Goal: Task Accomplishment & Management: Manage account settings

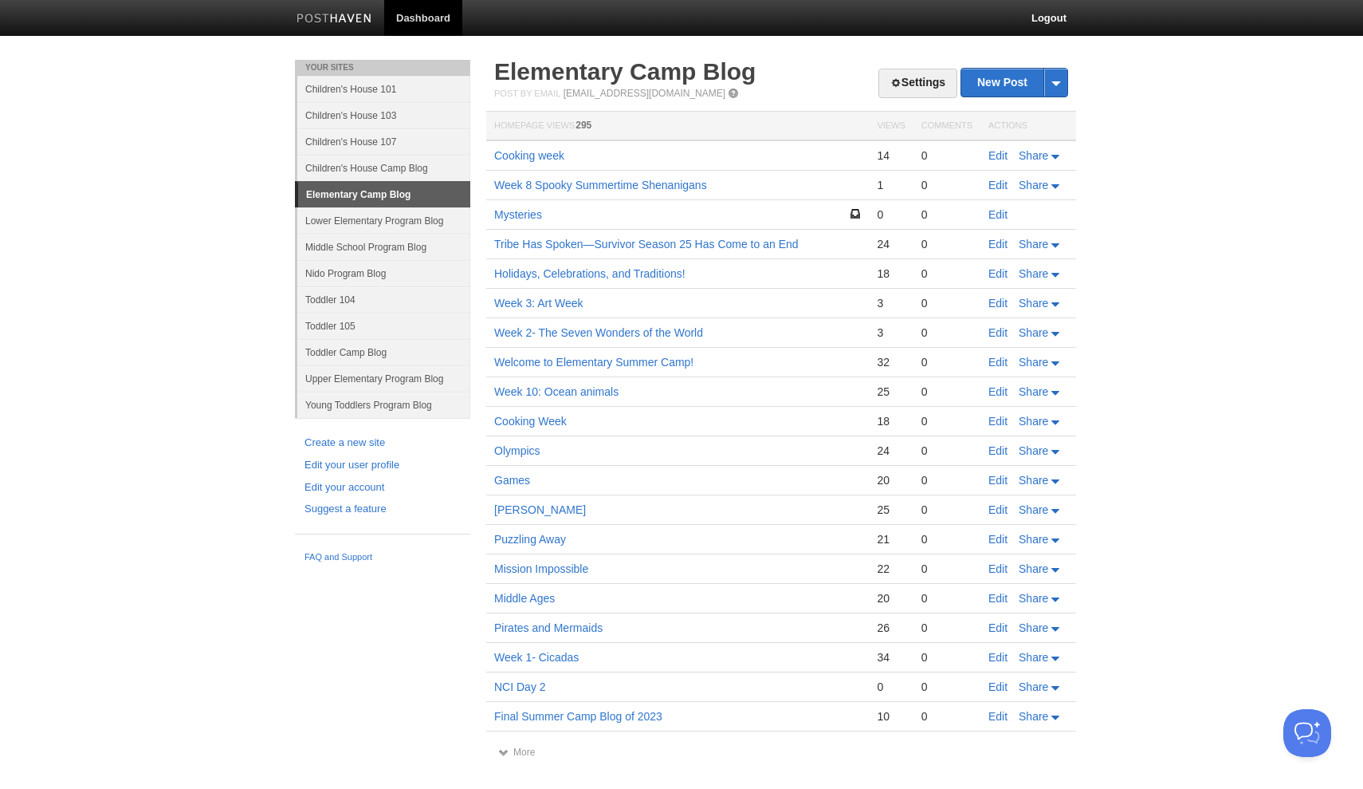
click at [376, 349] on link "Toddler Camp Blog" at bounding box center [383, 352] width 173 height 26
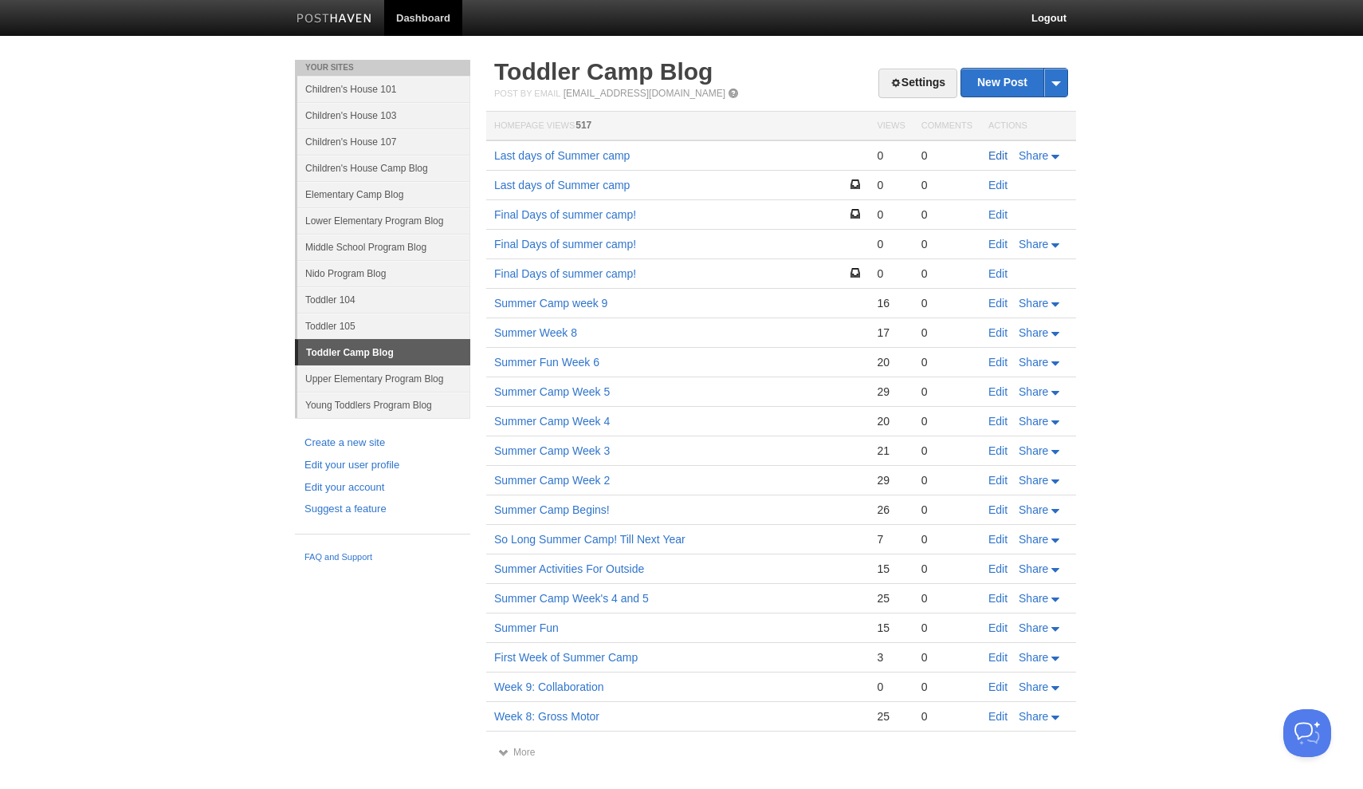
click at [1005, 155] on link "Edit" at bounding box center [998, 155] width 19 height 13
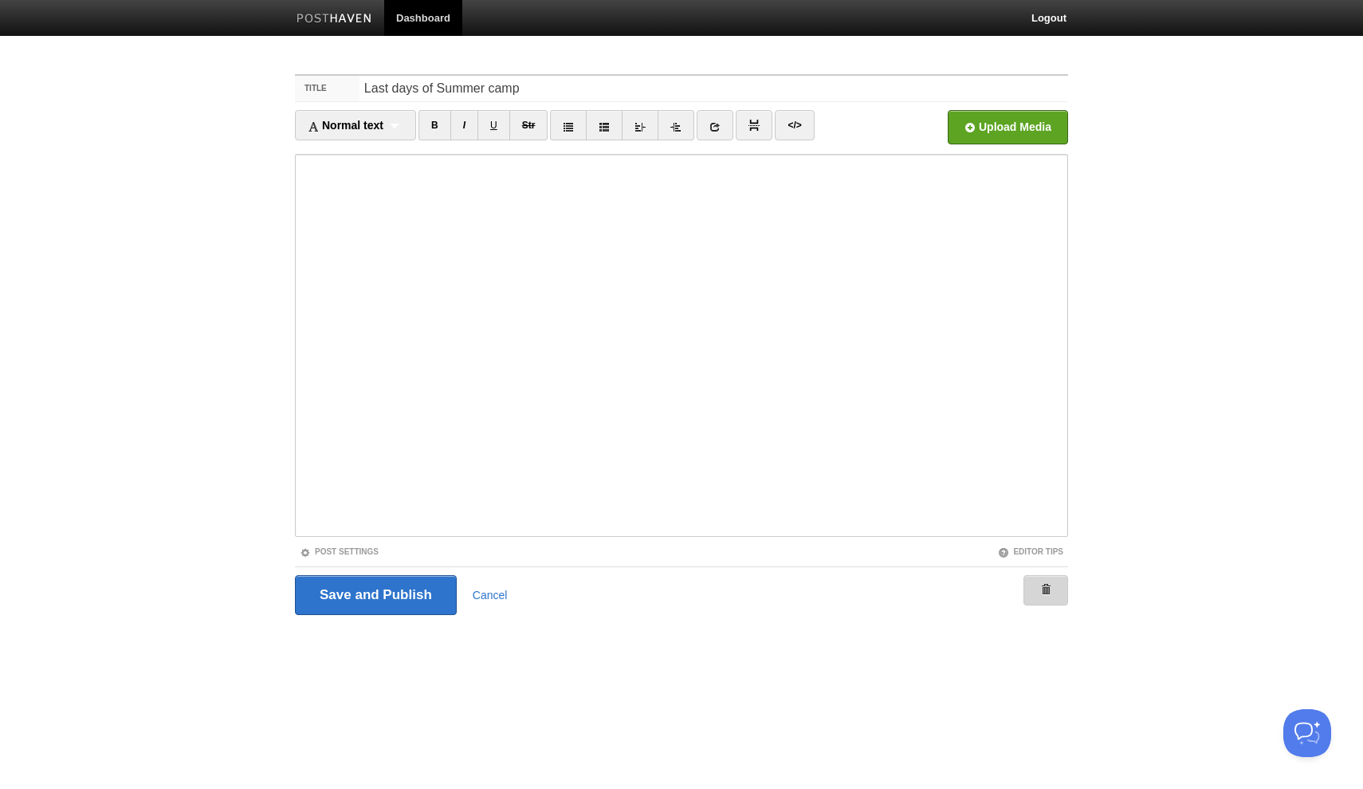
click at [1046, 600] on link at bounding box center [1046, 590] width 45 height 30
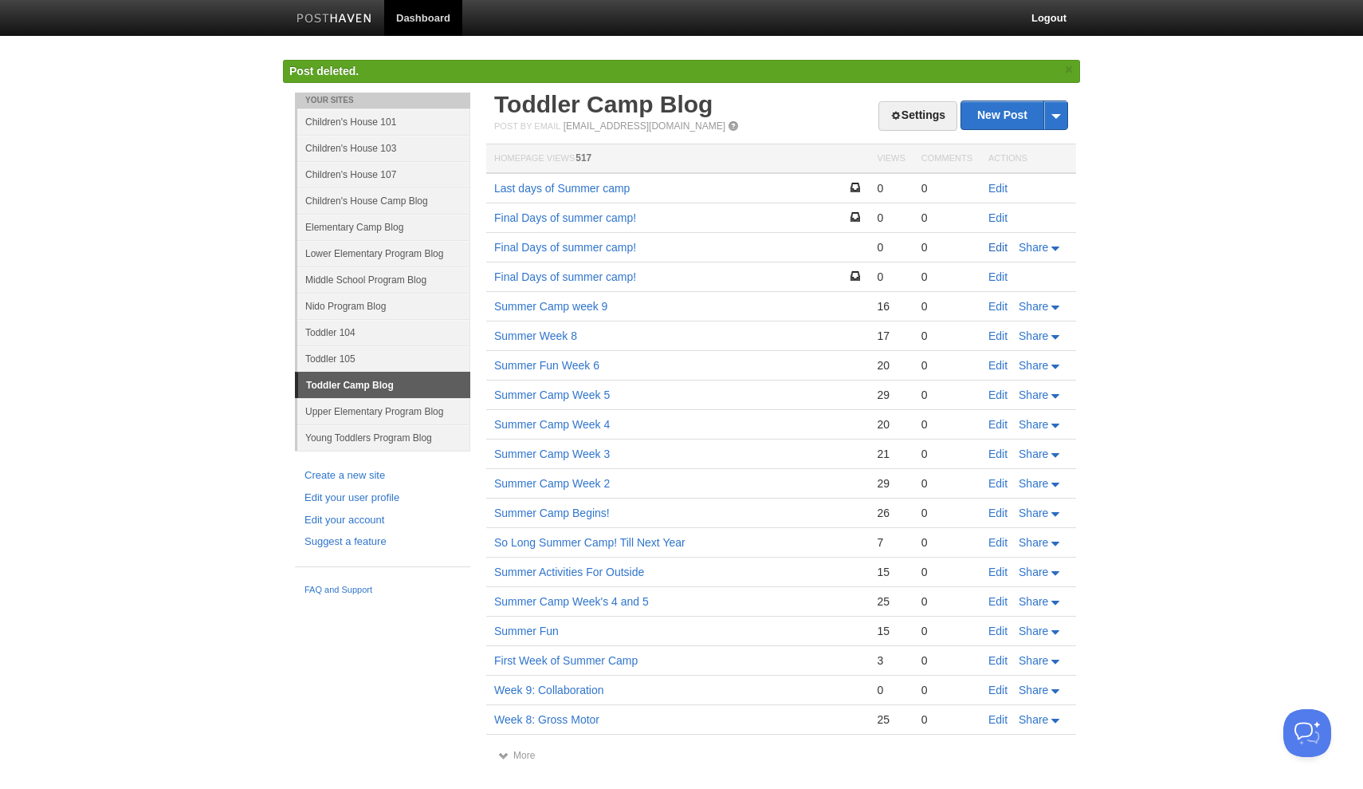
click at [1000, 245] on link "Edit" at bounding box center [998, 247] width 19 height 13
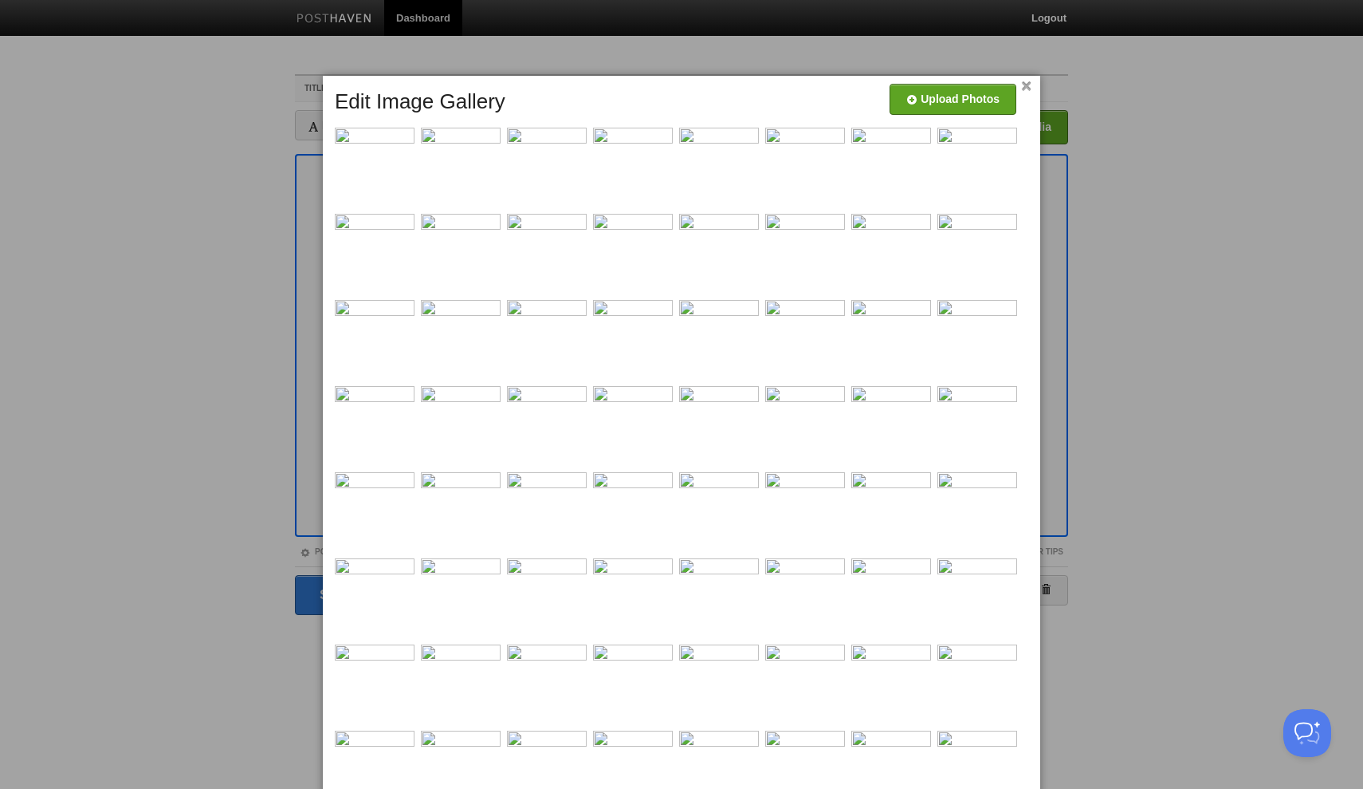
click at [1025, 88] on link "×" at bounding box center [1026, 86] width 10 height 9
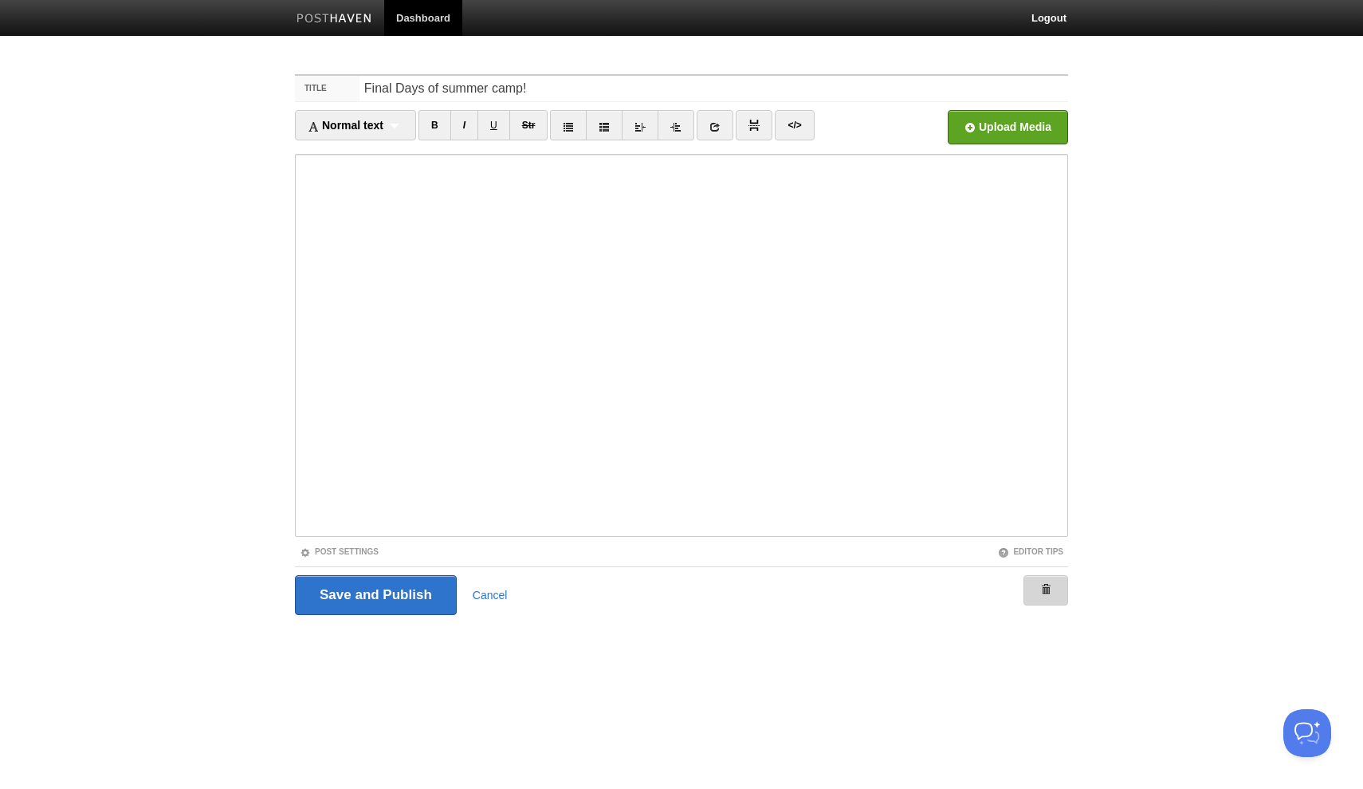
click at [1050, 584] on span at bounding box center [1045, 589] width 11 height 11
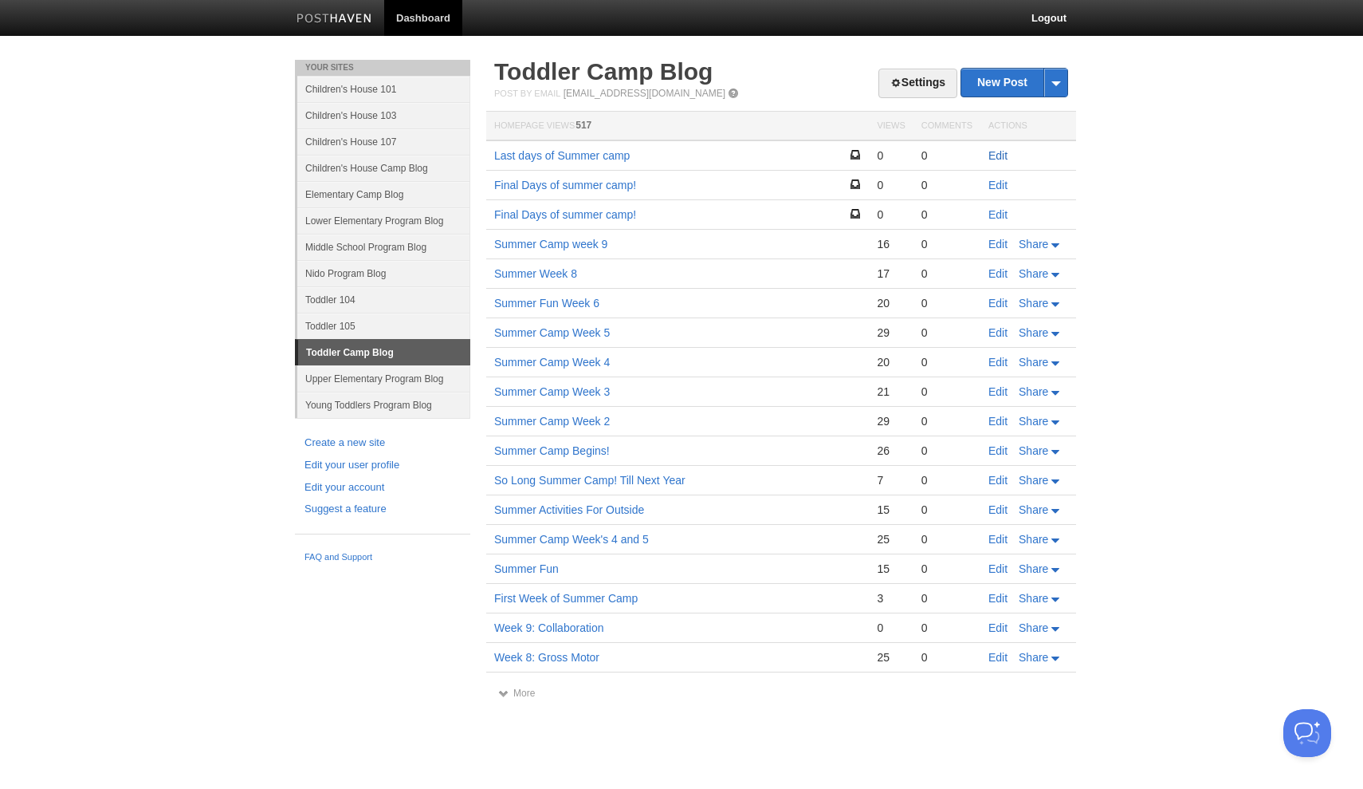
click at [1000, 155] on link "Edit" at bounding box center [998, 155] width 19 height 13
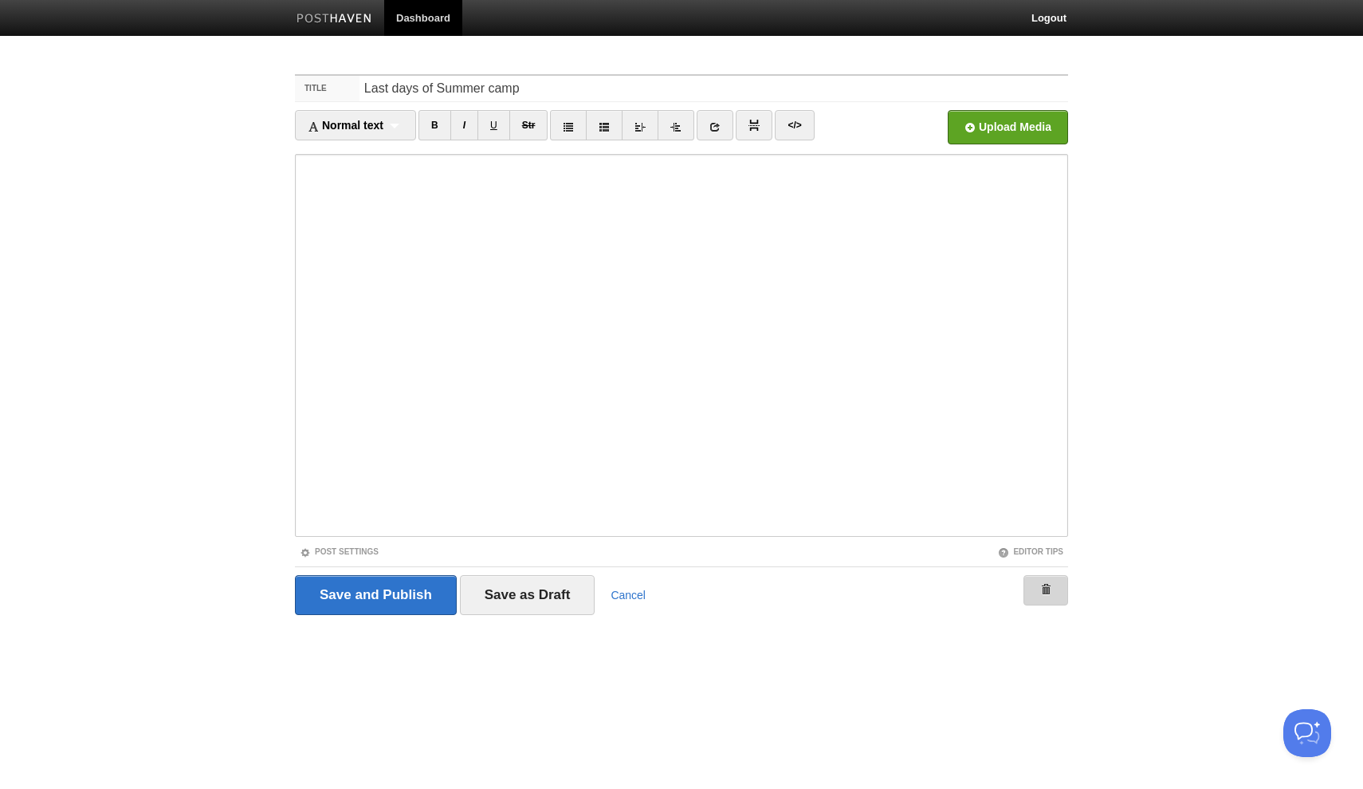
click at [1050, 587] on span at bounding box center [1045, 589] width 11 height 11
click at [1045, 588] on img at bounding box center [1045, 590] width 13 height 13
click at [641, 586] on div "Save and Publish Save as Draft Cancel" at bounding box center [681, 595] width 773 height 40
click at [634, 597] on link "Cancel" at bounding box center [628, 594] width 35 height 13
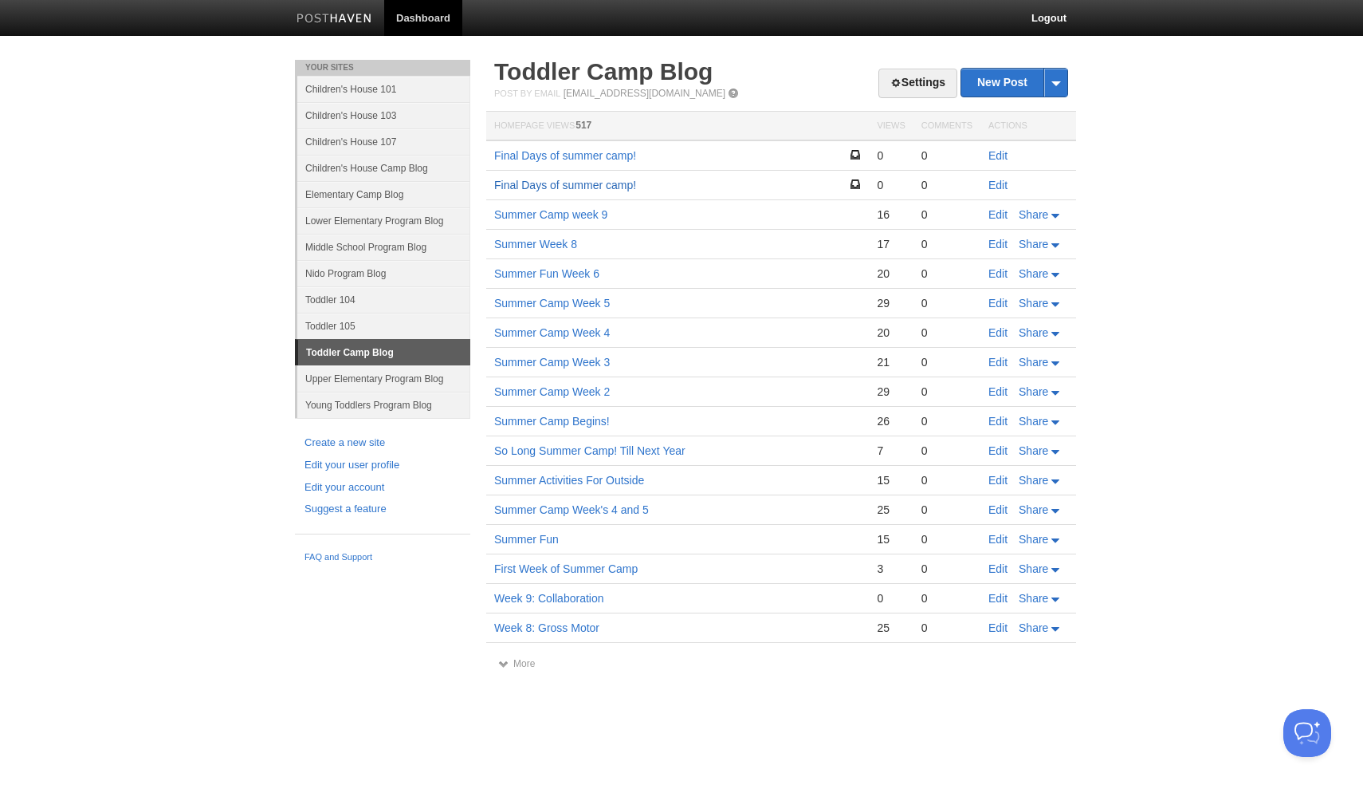
click at [594, 184] on link "Final Days of summer camp!" at bounding box center [565, 185] width 142 height 13
